Goal: Task Accomplishment & Management: Complete application form

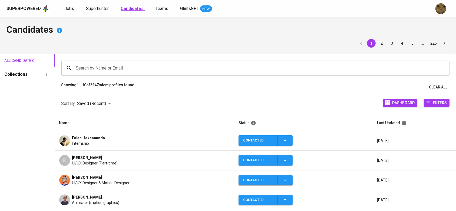
click at [135, 7] on b "Candidates" at bounding box center [132, 8] width 23 height 5
click at [93, 8] on span "Superhunter" at bounding box center [97, 8] width 23 height 5
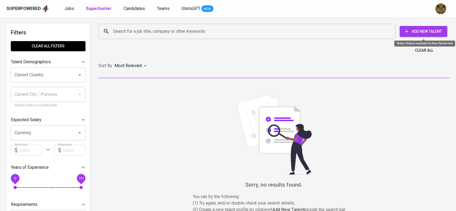
click at [430, 30] on span "Add New Talent" at bounding box center [423, 31] width 39 height 7
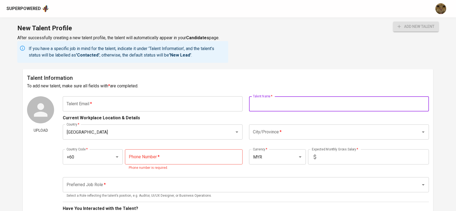
drag, startPoint x: 257, startPoint y: 105, endPoint x: 242, endPoint y: 106, distance: 14.7
click at [257, 105] on input "text" at bounding box center [339, 103] width 180 height 15
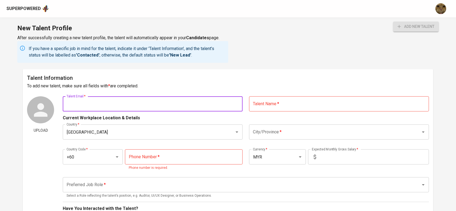
click at [168, 109] on input "text" at bounding box center [153, 103] width 180 height 15
type input "c"
type input "char"
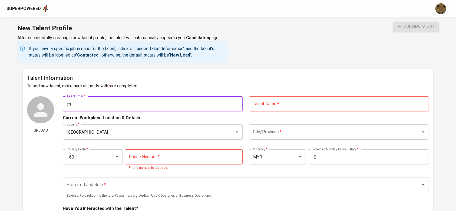
type input "c"
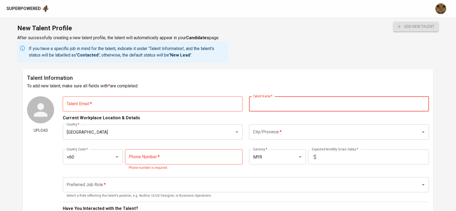
click at [259, 105] on input "text" at bounding box center [339, 103] width 180 height 15
type input "c"
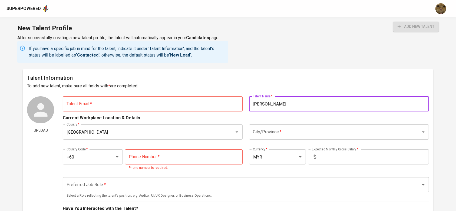
click at [260, 106] on input "[PERSON_NAME]" at bounding box center [339, 103] width 180 height 15
type input "Hung [PERSON_NAME]"
click at [142, 99] on input "text" at bounding box center [153, 103] width 180 height 15
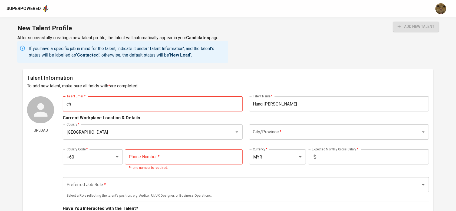
click at [132, 105] on input "ch" at bounding box center [153, 103] width 180 height 15
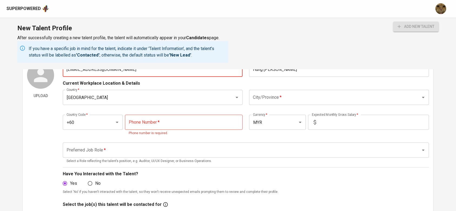
scroll to position [40, 0]
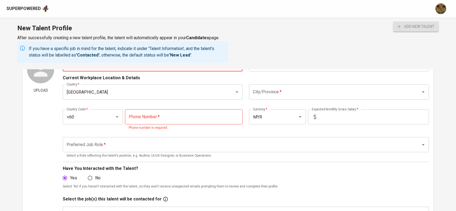
type input "[EMAIL_ADDRESS][DOMAIN_NAME]"
click at [257, 96] on input "City/Province   *" at bounding box center [331, 92] width 160 height 10
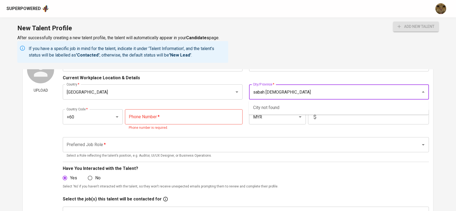
type input "sabah [GEOGRAPHIC_DATA]"
click at [268, 105] on li "Sandakan" at bounding box center [339, 108] width 180 height 10
type input "Sandakan"
click at [198, 112] on input "tel" at bounding box center [184, 116] width 118 height 15
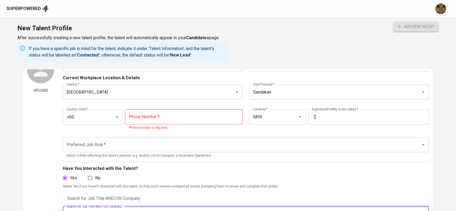
click at [339, 211] on input "Search for Job Title AND/OR Company" at bounding box center [238, 214] width 346 height 10
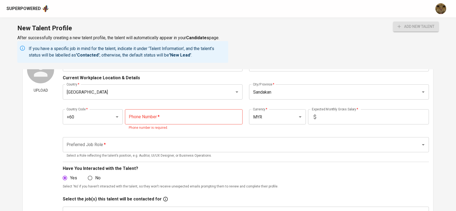
click at [134, 116] on input "tel" at bounding box center [184, 116] width 118 height 15
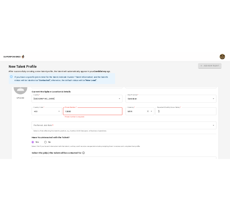
scroll to position [53, 0]
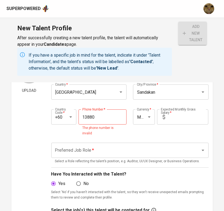
click at [105, 121] on input "13880" at bounding box center [103, 116] width 48 height 15
type input "[PHONE_NUMBER]"
click at [170, 122] on input "text" at bounding box center [188, 116] width 41 height 15
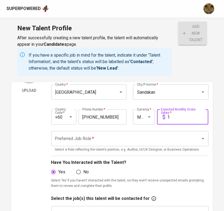
click at [127, 144] on div "Preferred Job Role *" at bounding box center [130, 138] width 158 height 15
type input "1"
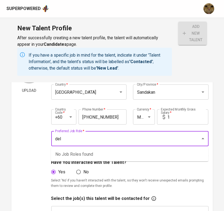
type input "delo"
type input "s"
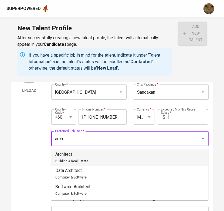
click at [79, 152] on p "Architect" at bounding box center [71, 154] width 33 height 6
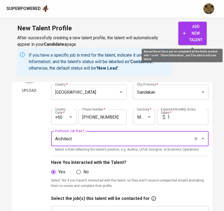
type input "Architect"
click at [194, 38] on span "add new talent" at bounding box center [193, 33] width 20 height 20
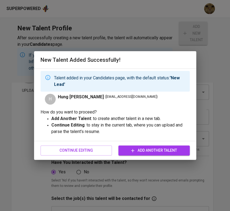
click at [92, 134] on p "Continue Editing : to stay in the current tab, where you can upload and parse t…" at bounding box center [120, 128] width 138 height 13
click at [91, 150] on span "Continue Editing" at bounding box center [76, 150] width 63 height 7
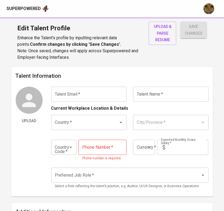
type input "[EMAIL_ADDRESS][DOMAIN_NAME]"
type input "Hung [PERSON_NAME]"
type input "[GEOGRAPHIC_DATA]"
type input "Sandakan"
type input "+60"
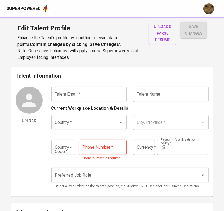
type input "[PHONE_NUMBER]"
type input "MYR"
type input "1"
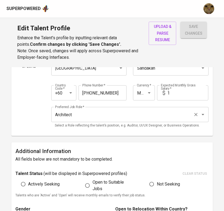
scroll to position [55, 0]
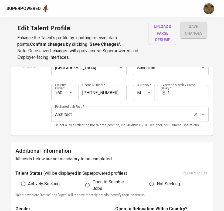
click at [75, 115] on input "Architect" at bounding box center [123, 114] width 138 height 10
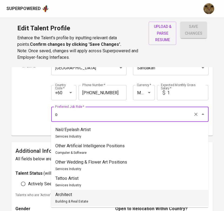
scroll to position [0, 0]
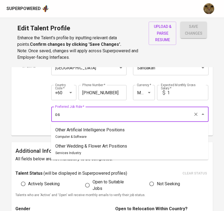
type input "o"
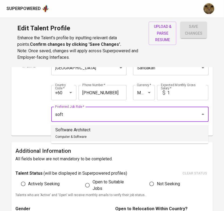
click at [67, 134] on div "Software Architect Computer & Software" at bounding box center [72, 133] width 35 height 13
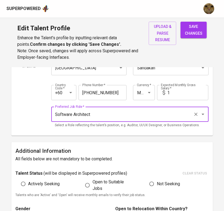
type input "Software Architect"
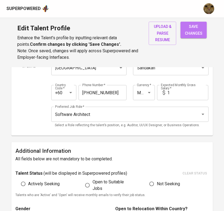
click at [198, 32] on span "save changes" at bounding box center [194, 29] width 18 height 13
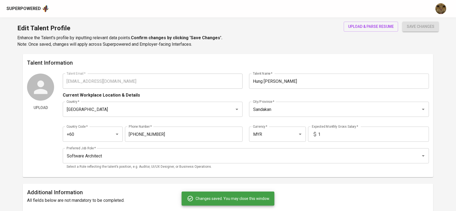
click at [67, 70] on div "Talent Information Upload Talent Email   * [EMAIL_ADDRESS][DOMAIN_NAME] Talent …" at bounding box center [228, 115] width 410 height 123
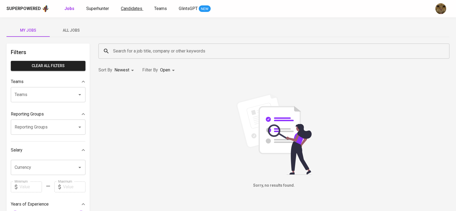
click at [134, 5] on link "Candidates" at bounding box center [132, 8] width 22 height 7
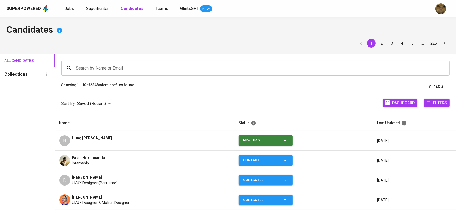
click at [281, 137] on div "New Lead" at bounding box center [265, 140] width 45 height 11
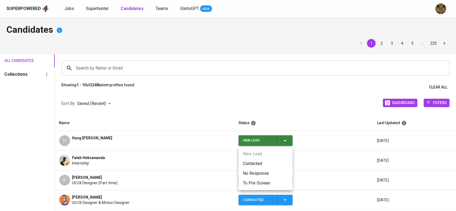
click at [249, 164] on li "Contacted" at bounding box center [265, 164] width 54 height 10
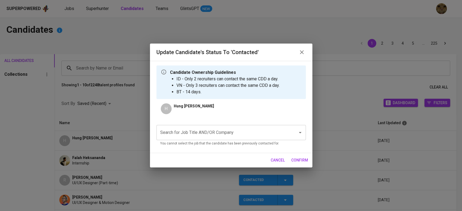
click at [171, 134] on input "Search for Job Title AND/OR Company" at bounding box center [223, 132] width 129 height 10
